Goal: Task Accomplishment & Management: Manage account settings

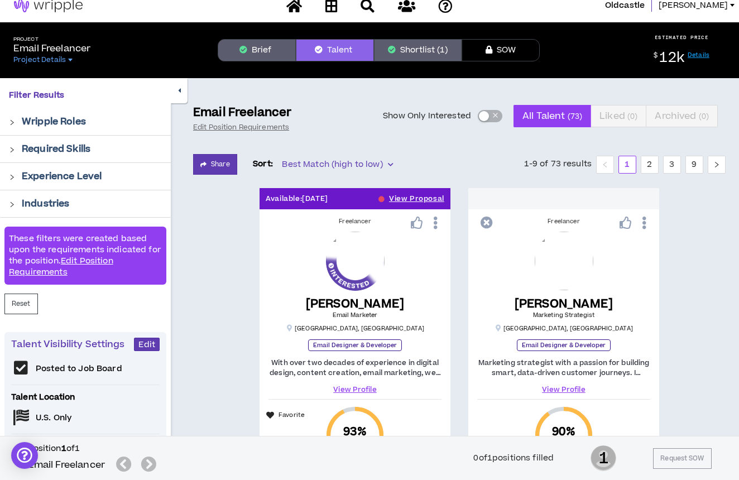
scroll to position [12, 0]
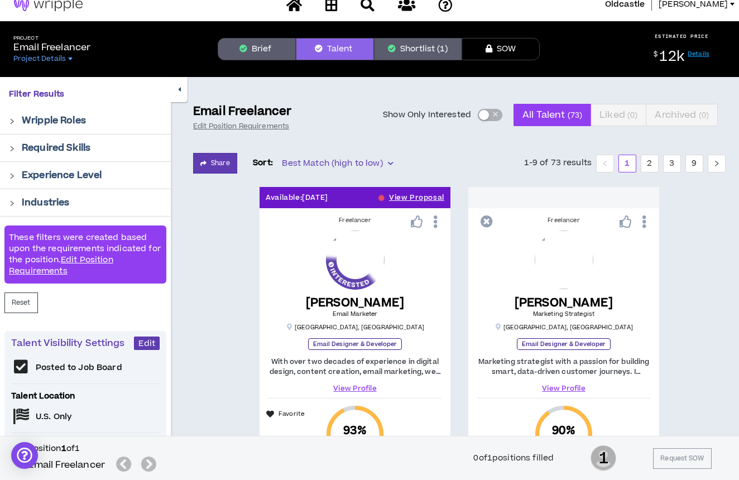
click at [424, 49] on button "Shortlist (1)" at bounding box center [418, 49] width 88 height 22
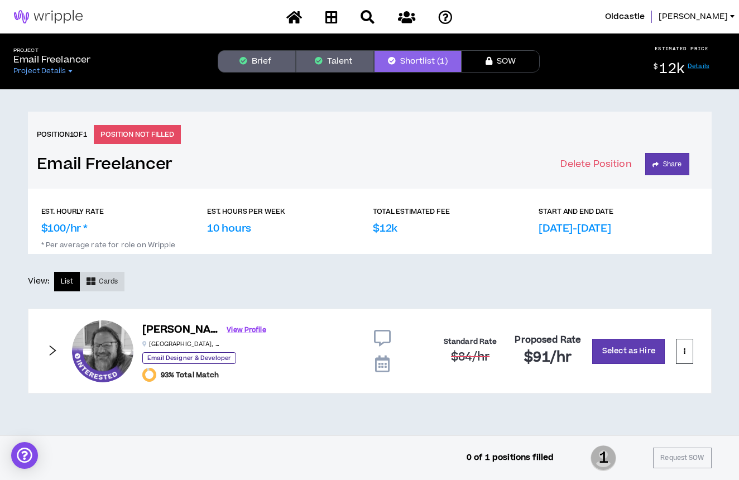
click at [111, 280] on span "Cards" at bounding box center [109, 281] width 20 height 11
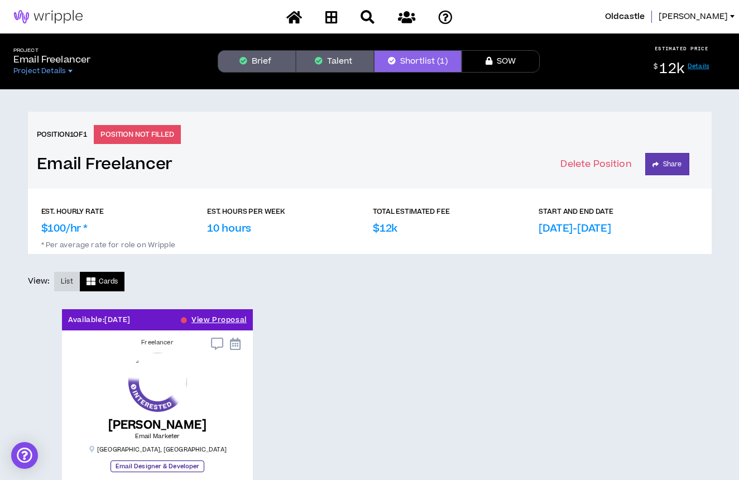
click at [66, 283] on span "List" at bounding box center [67, 281] width 12 height 11
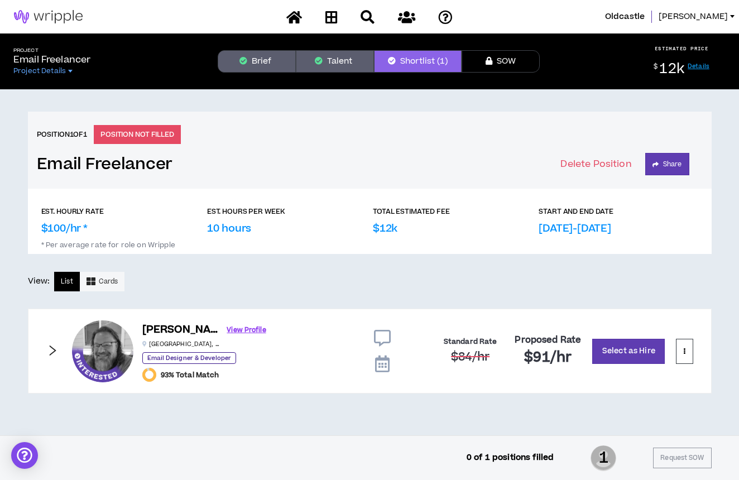
click at [52, 350] on icon "right" at bounding box center [52, 351] width 12 height 12
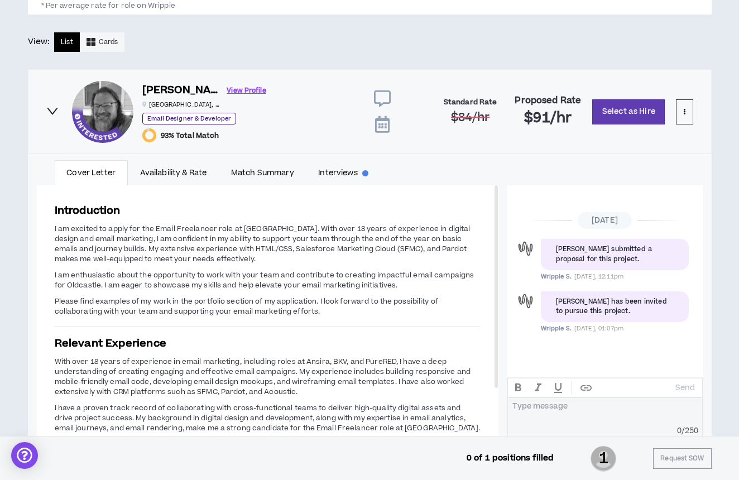
scroll to position [238, 0]
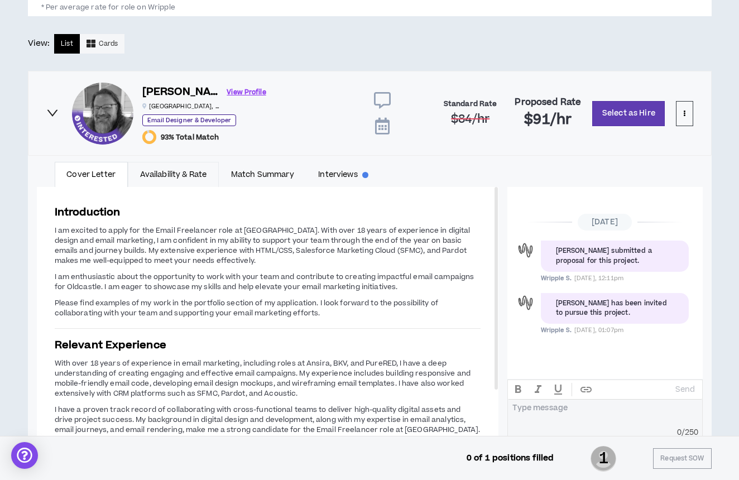
click at [207, 170] on link "Availability & Rate" at bounding box center [173, 175] width 91 height 26
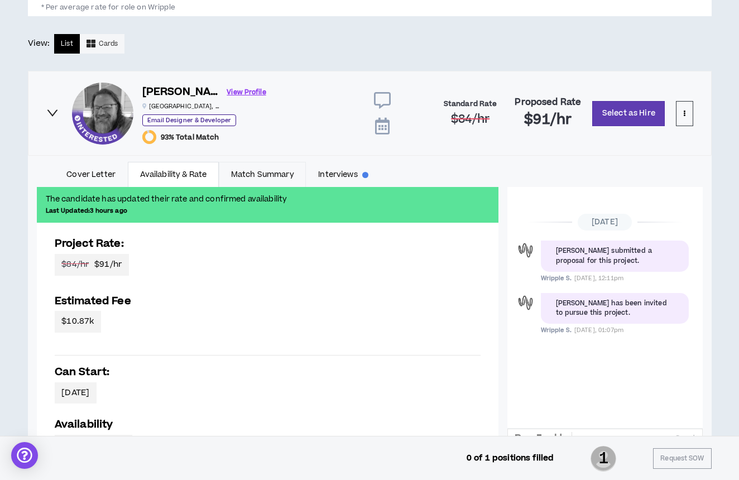
click at [263, 178] on link "Match Summary" at bounding box center [262, 175] width 87 height 26
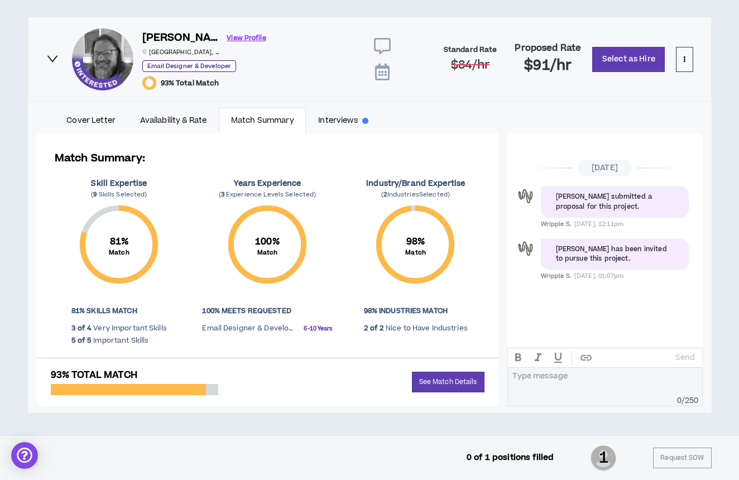
scroll to position [292, 0]
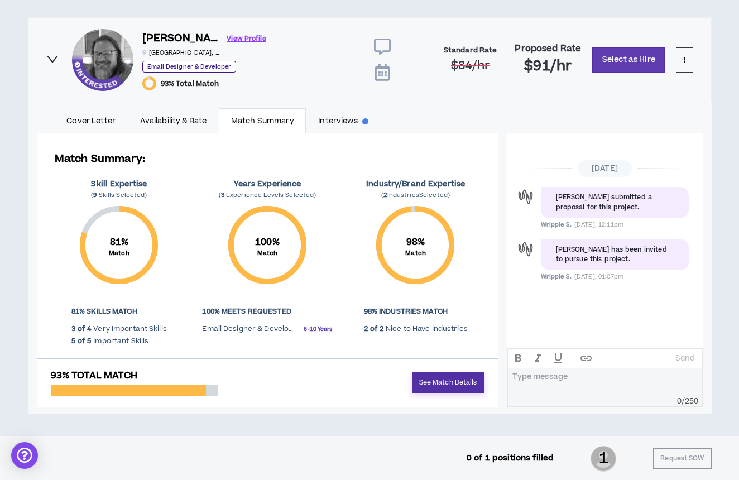
click at [444, 378] on link "See Match Details" at bounding box center [448, 383] width 73 height 21
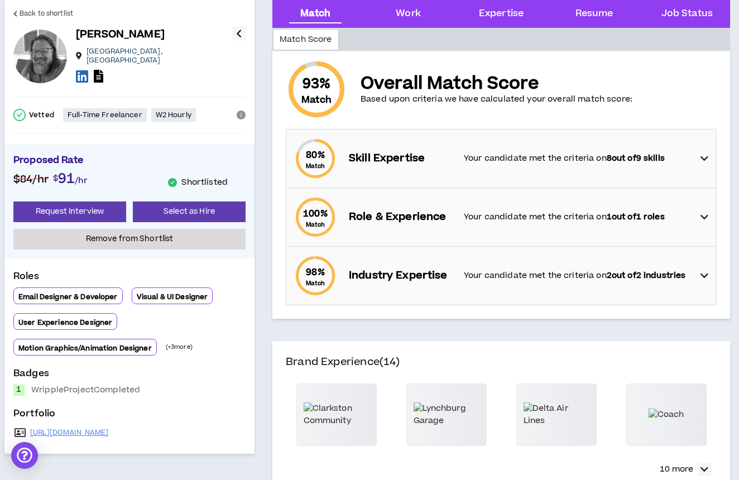
scroll to position [71, 0]
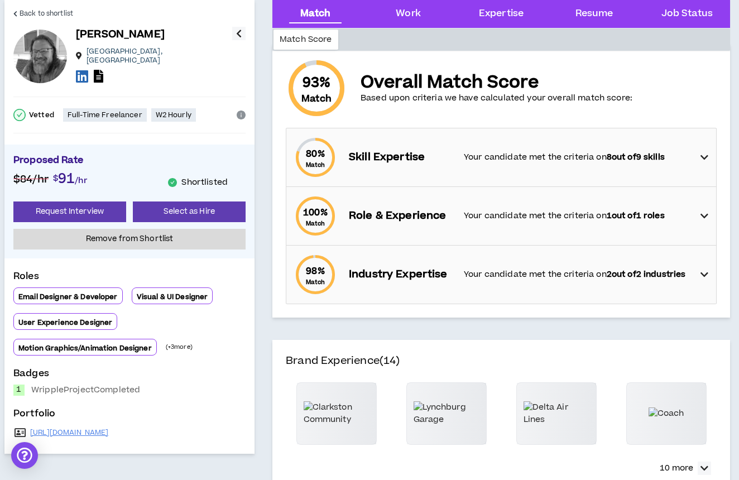
click at [707, 151] on icon at bounding box center [705, 157] width 8 height 13
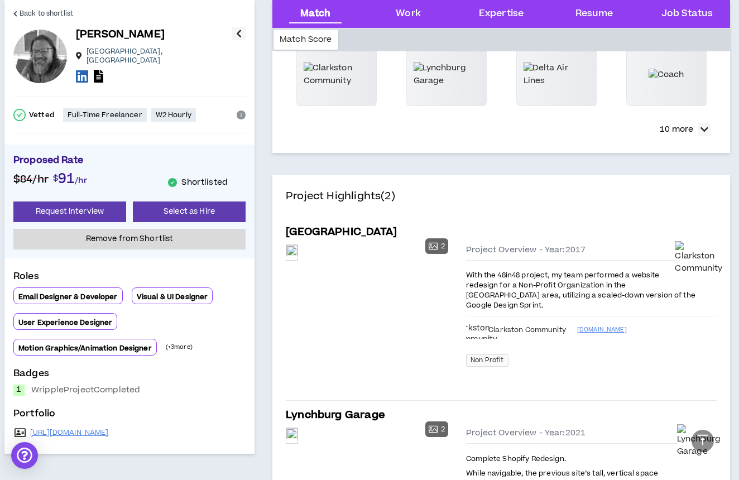
scroll to position [402, 0]
